Goal: Navigation & Orientation: Understand site structure

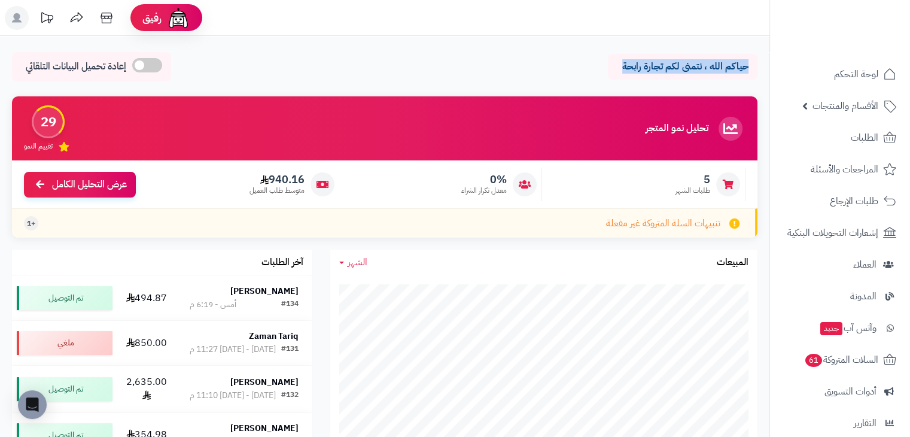
drag, startPoint x: 325, startPoint y: 69, endPoint x: 748, endPoint y: 71, distance: 423.0
click at [748, 71] on div "حياكم الله ، نتمنى لكم تجارة رابحة إعادة تحميل البيانات التلقائي" at bounding box center [385, 69] width 746 height 35
click at [549, 119] on div "تحليل نمو المتجر المرحلة الأولى 29 تقييم النمو" at bounding box center [385, 128] width 746 height 64
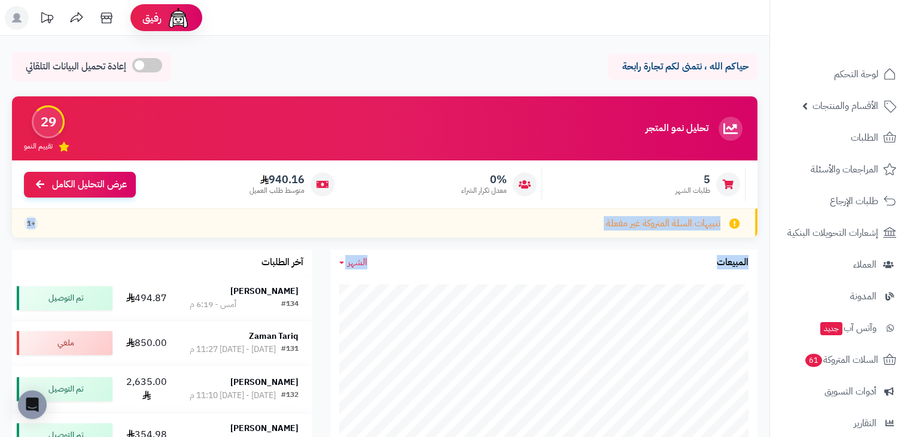
drag, startPoint x: 14, startPoint y: 182, endPoint x: 466, endPoint y: 262, distance: 458.8
click at [450, 258] on div "تحليل نمو المتجر المرحلة الأولى 29 تقييم النمو 5 طلبات الشهر 0% معدل تكرار الشر…" at bounding box center [385, 393] width 764 height 595
click at [492, 259] on div "الشهر اليوم الأسبوع الشهر السنة المبيعات" at bounding box center [543, 263] width 427 height 26
click at [374, 71] on div "حياكم الله ، نتمنى لكم تجارة رابحة إعادة تحميل البيانات التلقائي" at bounding box center [385, 69] width 746 height 35
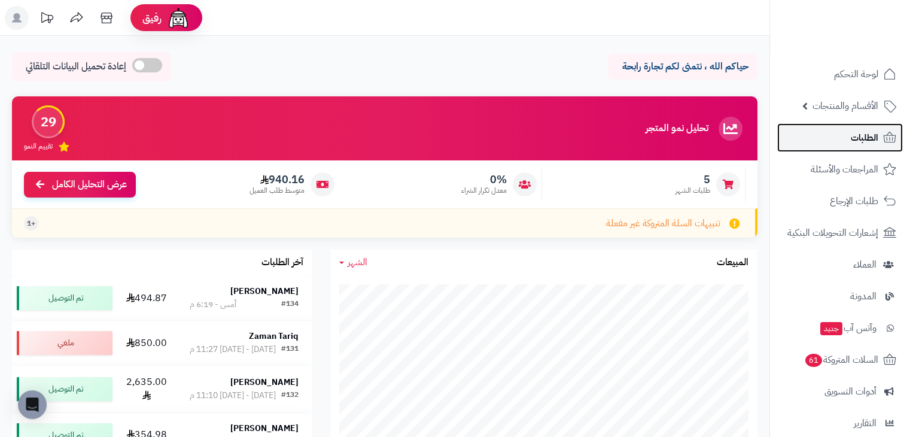
click at [807, 130] on link "الطلبات" at bounding box center [840, 137] width 126 height 29
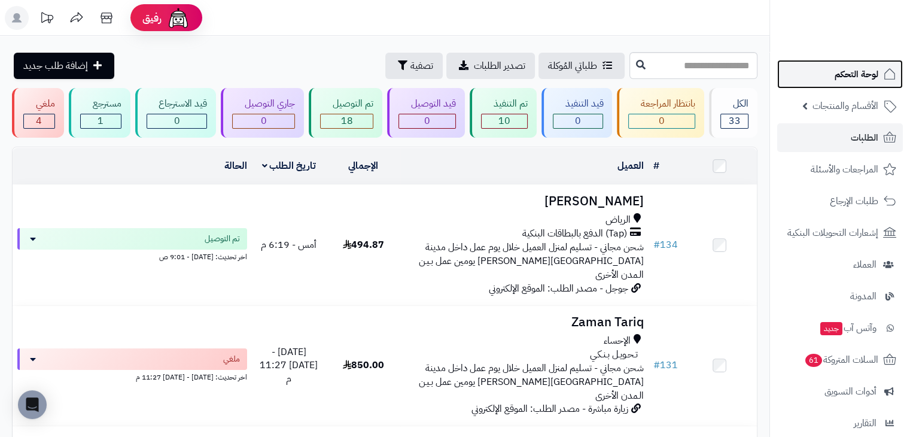
click at [874, 69] on span "لوحة التحكم" at bounding box center [857, 74] width 44 height 17
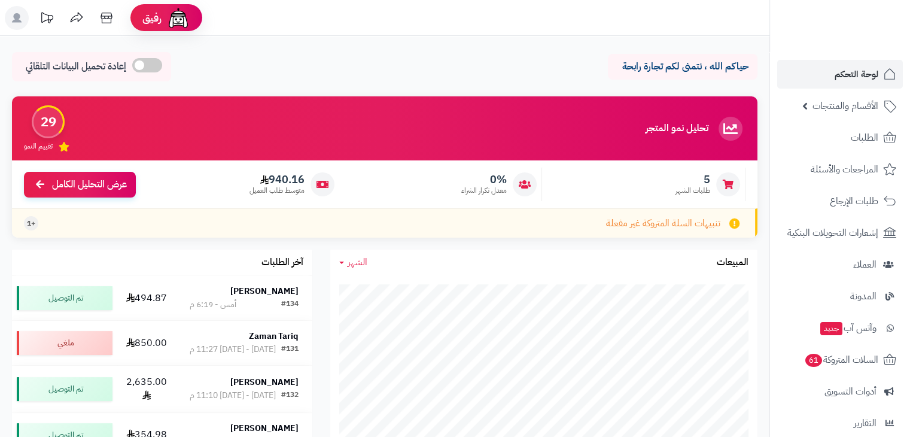
click at [595, 134] on div "تحليل نمو المتجر المرحلة الأولى 29 تقييم النمو" at bounding box center [385, 128] width 746 height 64
drag, startPoint x: 467, startPoint y: 17, endPoint x: 430, endPoint y: 19, distance: 37.1
click at [466, 17] on header "رفيق ! الطلبات معالجة مكتمل إرجاع المنتجات العملاء المتواجدون الان 115 عملاء من…" at bounding box center [455, 18] width 910 height 36
